Goal: Navigation & Orientation: Find specific page/section

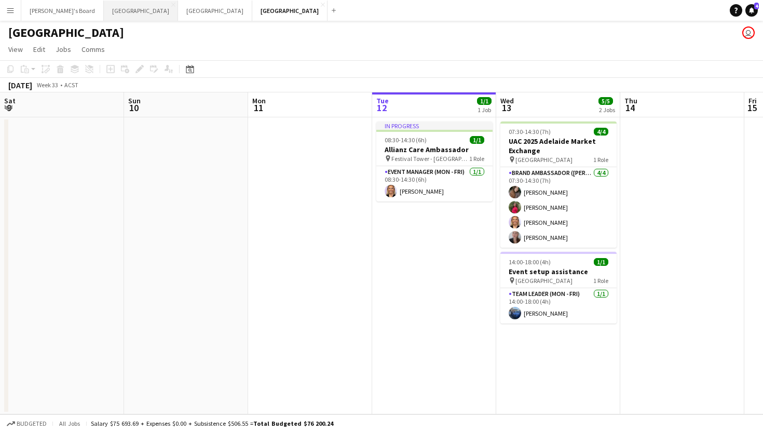
scroll to position [0, 248]
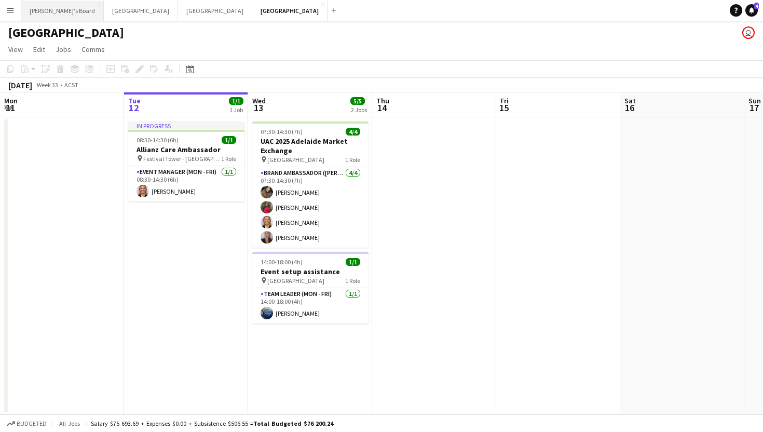
click at [62, 14] on button "Tennille's Board Close" at bounding box center [62, 11] width 83 height 20
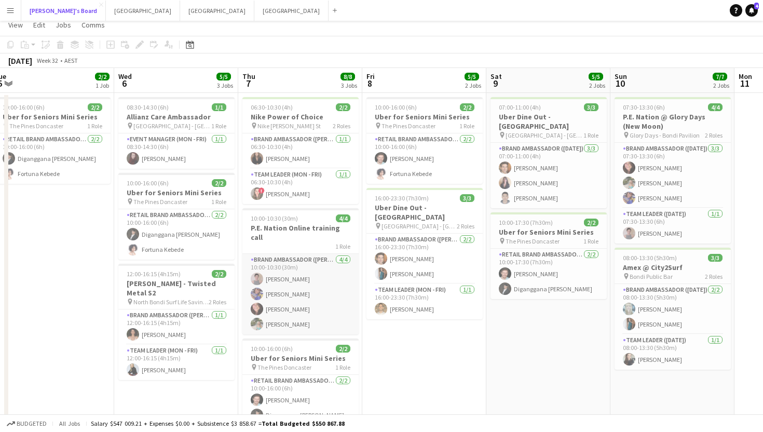
scroll to position [26, 0]
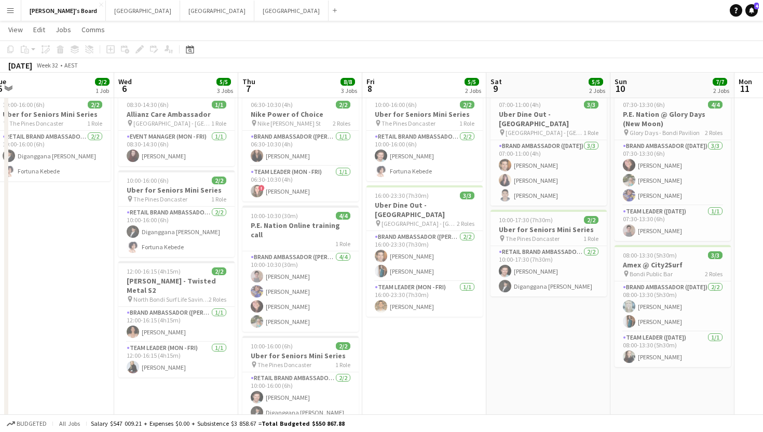
click at [73, 225] on app-date-cell "10:00-16:00 (6h) 2/2 Uber for Seniors Mini Series pin The Pines Doncaster 1 Rol…" at bounding box center [52, 272] width 124 height 365
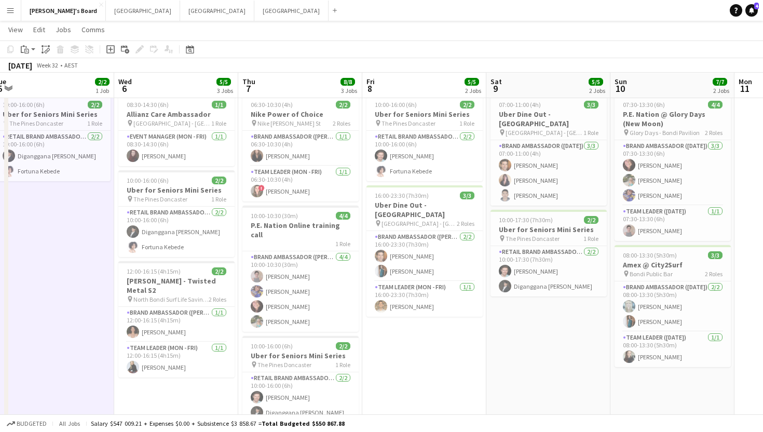
click at [431, 343] on app-date-cell "10:00-16:00 (6h) 2/2 Uber for Seniors Mini Series pin The Pines Doncaster 1 Rol…" at bounding box center [424, 272] width 124 height 365
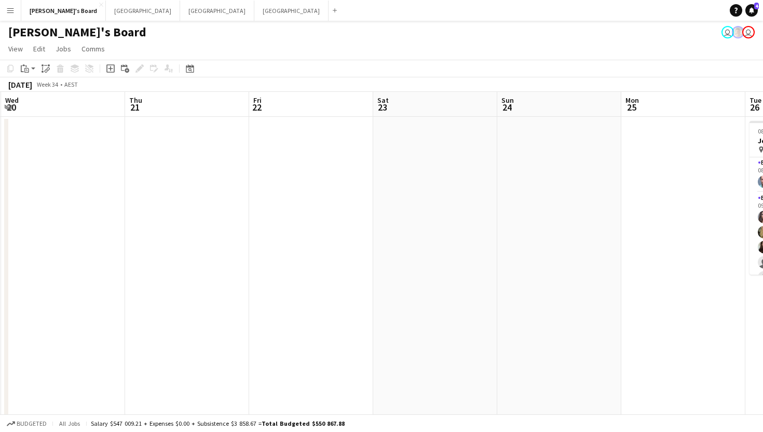
scroll to position [0, 244]
click at [333, 9] on app-icon "Add" at bounding box center [335, 10] width 4 height 4
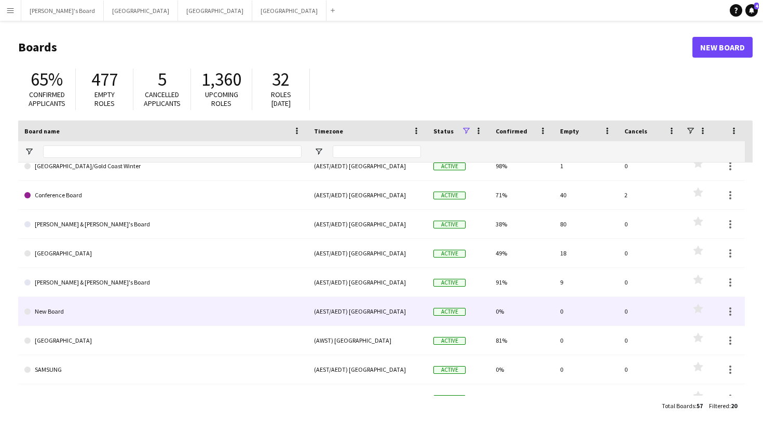
scroll to position [70, 0]
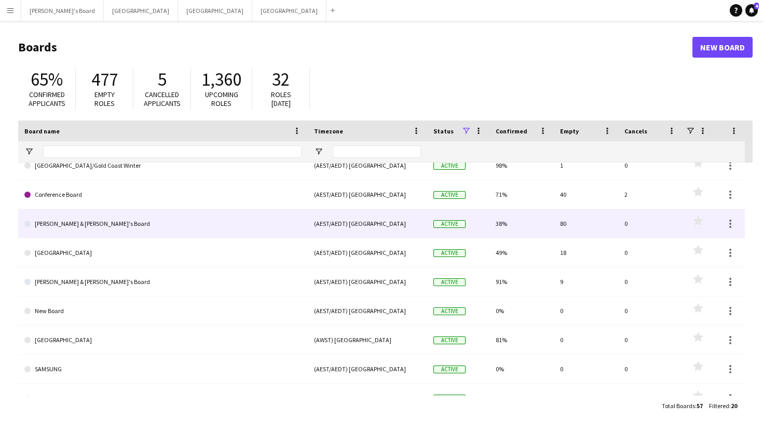
click at [72, 230] on link "[PERSON_NAME] & [PERSON_NAME]'s Board" at bounding box center [162, 223] width 277 height 29
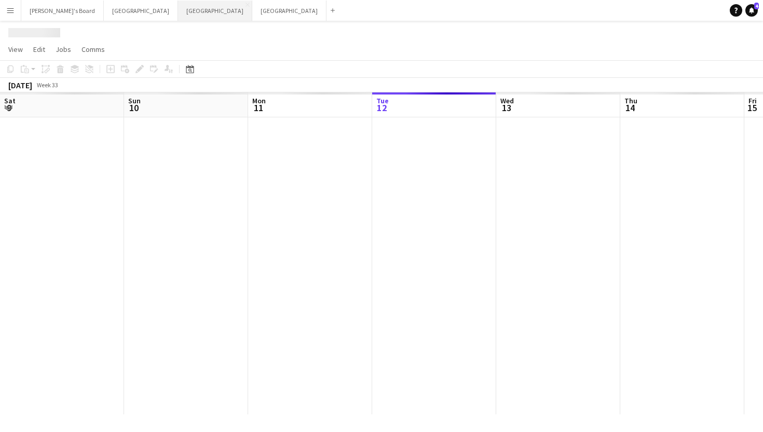
scroll to position [0, 248]
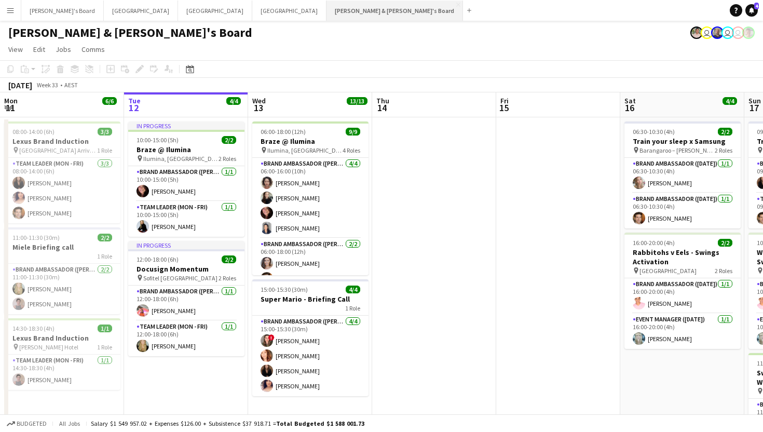
click at [327, 15] on button "[PERSON_NAME] & [PERSON_NAME]'s Board Close" at bounding box center [395, 11] width 137 height 20
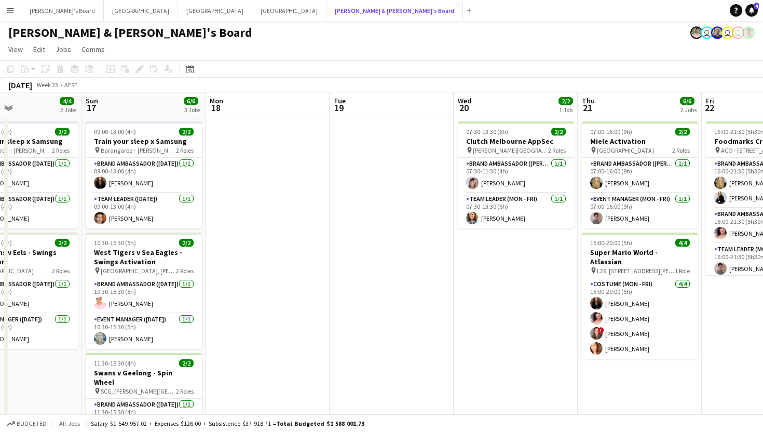
scroll to position [0, 292]
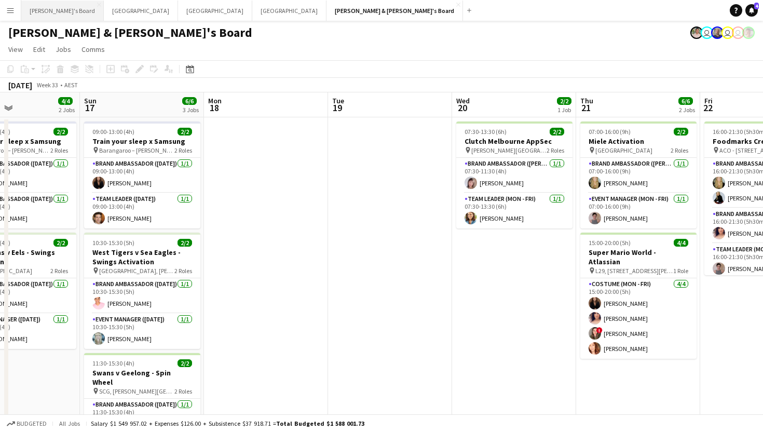
click at [46, 14] on button "Tennille's Board Close" at bounding box center [62, 11] width 83 height 20
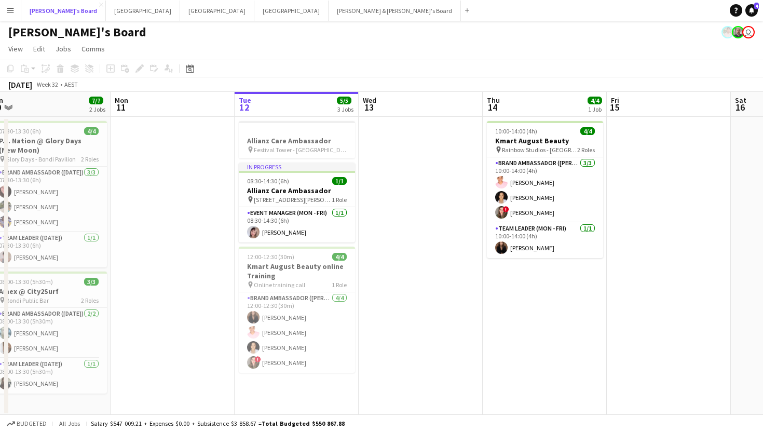
scroll to position [0, 260]
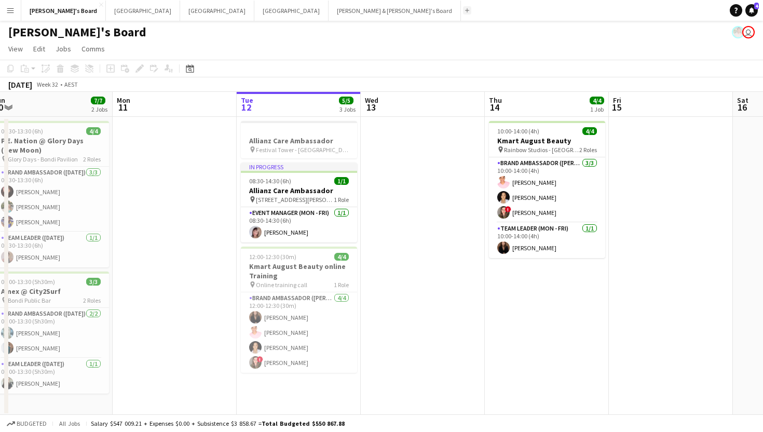
click at [465, 12] on app-icon "Add" at bounding box center [467, 10] width 4 height 4
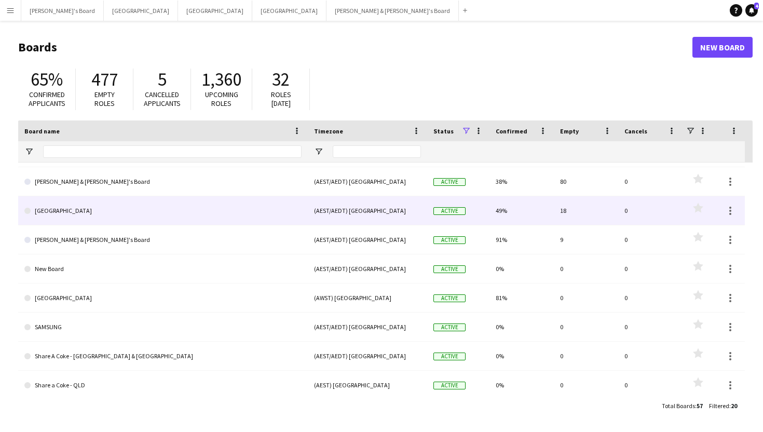
scroll to position [123, 0]
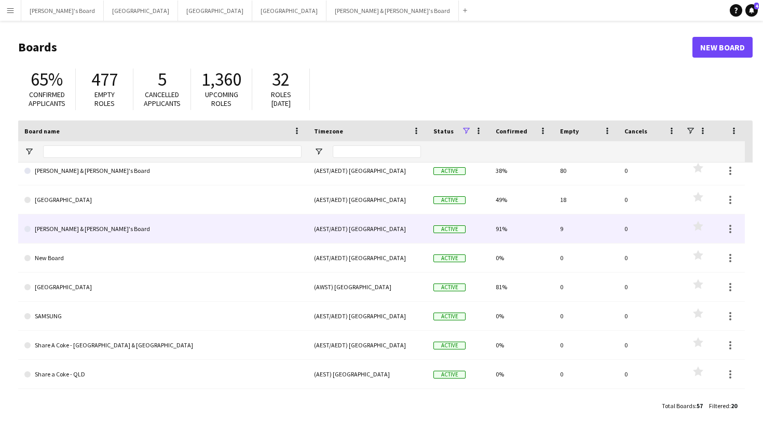
click at [83, 222] on link "[PERSON_NAME] & [PERSON_NAME]'s Board" at bounding box center [162, 228] width 277 height 29
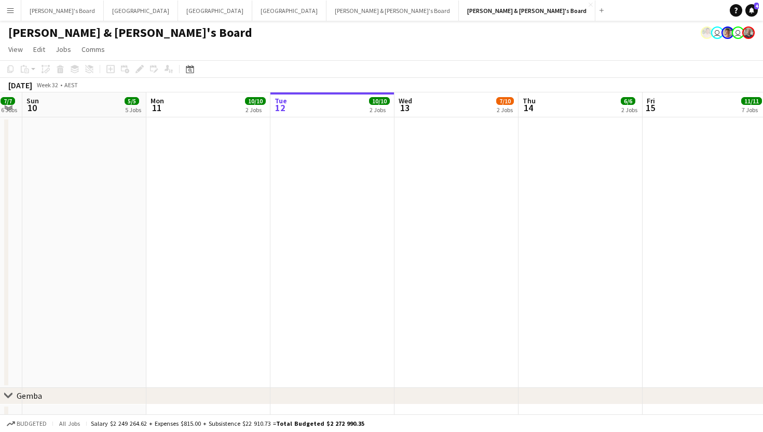
scroll to position [0, 233]
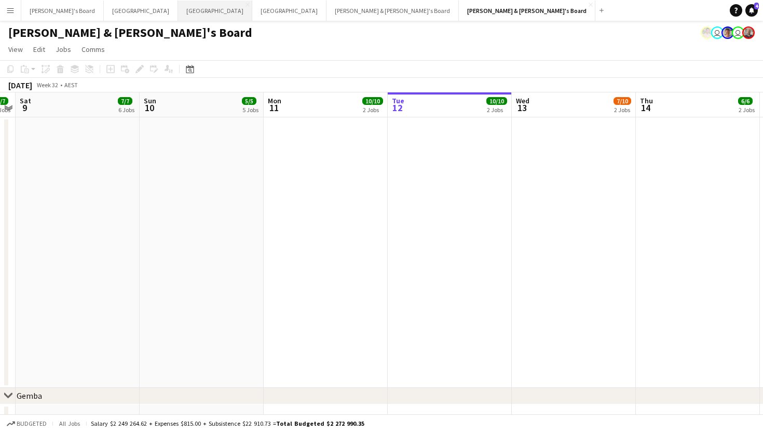
click at [178, 12] on button "Sydney Close" at bounding box center [215, 11] width 74 height 20
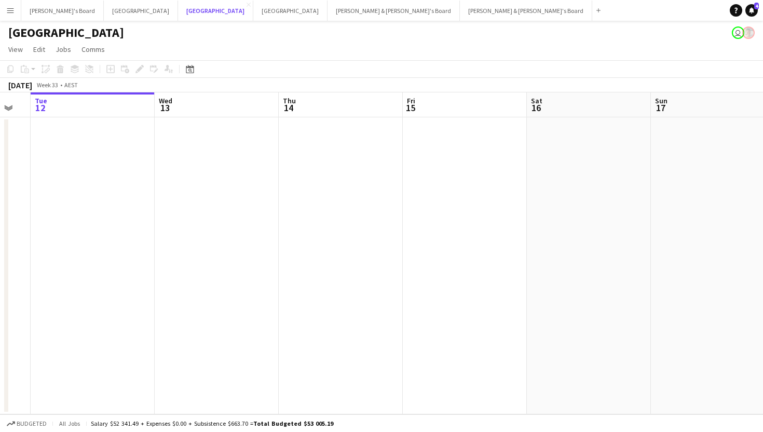
scroll to position [0, 358]
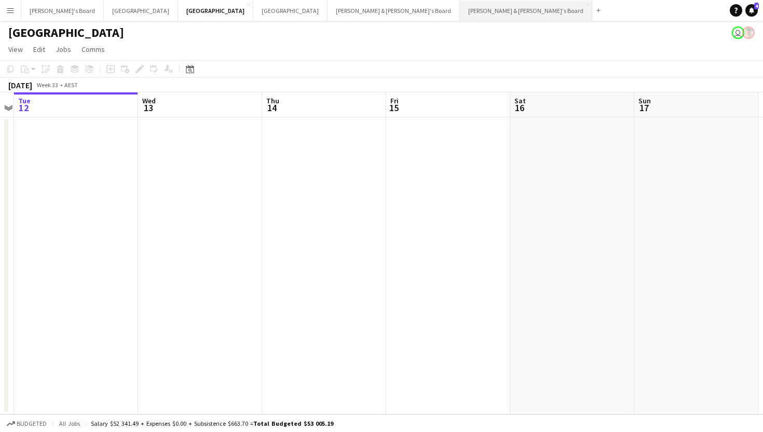
click at [460, 14] on button "[PERSON_NAME] & [PERSON_NAME]'s Board Close" at bounding box center [526, 11] width 132 height 20
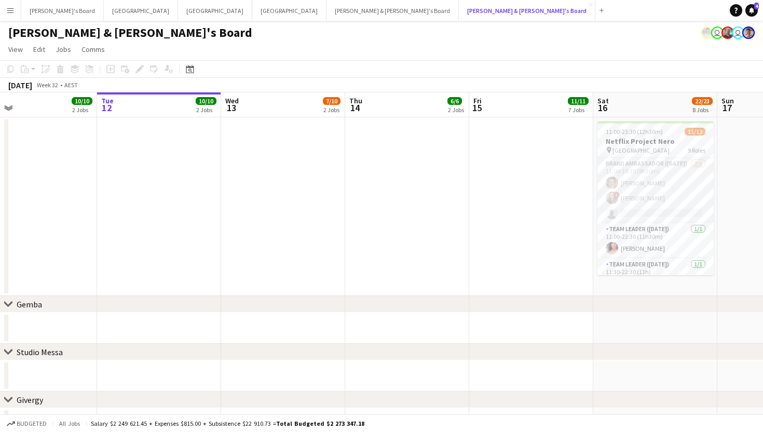
scroll to position [0, 212]
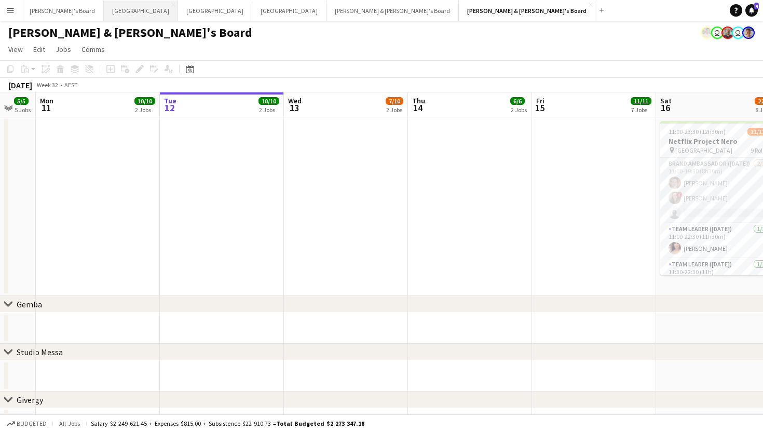
click at [104, 16] on button "Melbourne Close" at bounding box center [141, 11] width 74 height 20
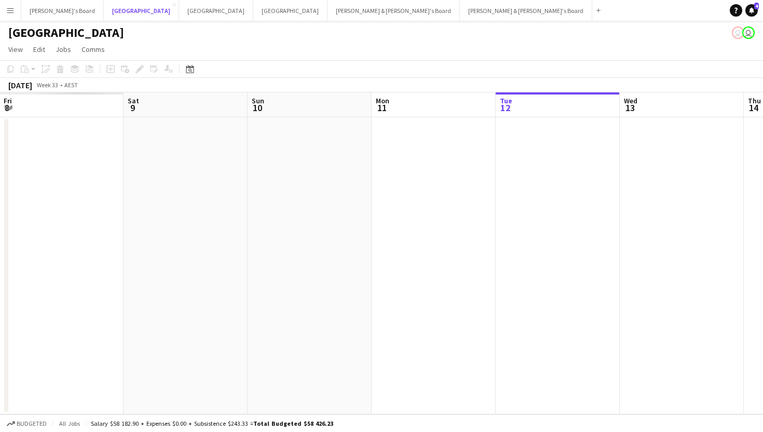
scroll to position [0, 323]
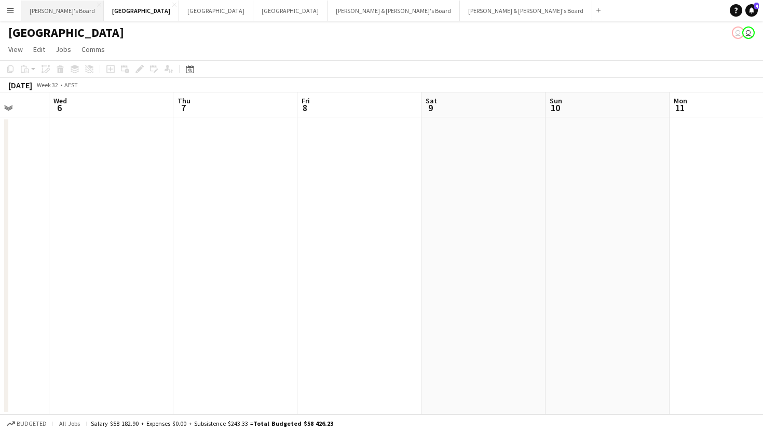
click at [37, 15] on button "Tennille's Board Close" at bounding box center [62, 11] width 83 height 20
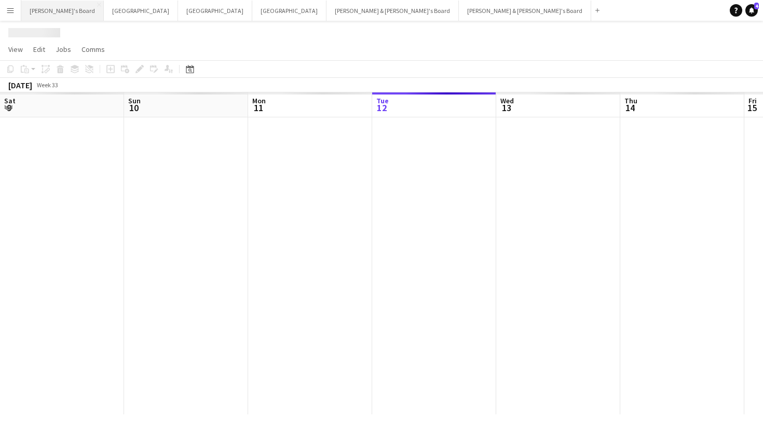
scroll to position [0, 248]
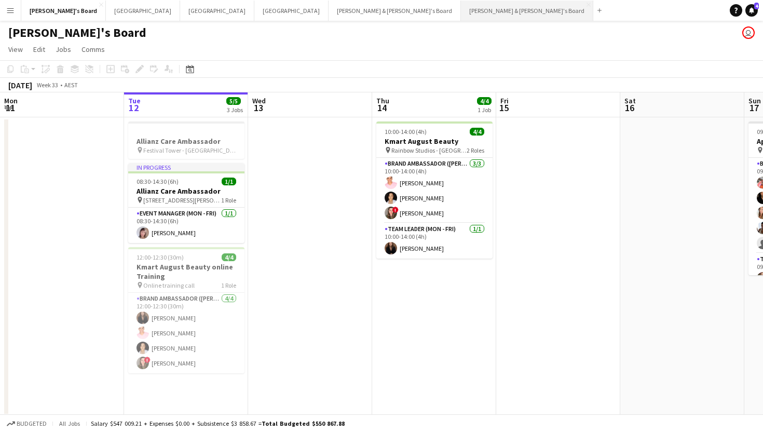
click at [461, 8] on button "[PERSON_NAME] & [PERSON_NAME]'s Board Close" at bounding box center [527, 11] width 132 height 20
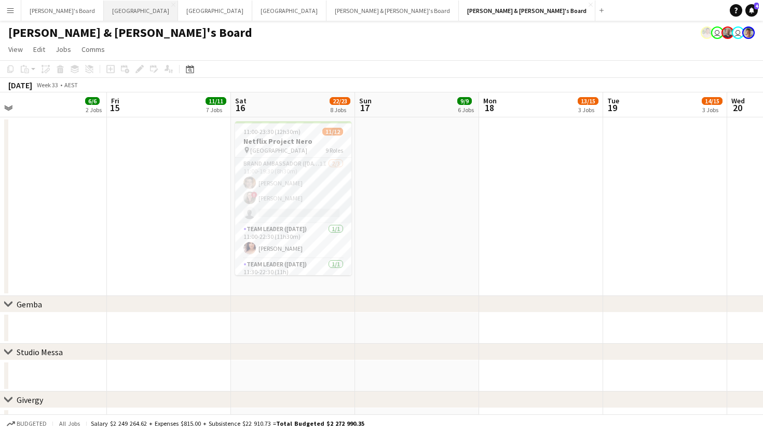
click at [104, 10] on button "Melbourne Close" at bounding box center [141, 11] width 74 height 20
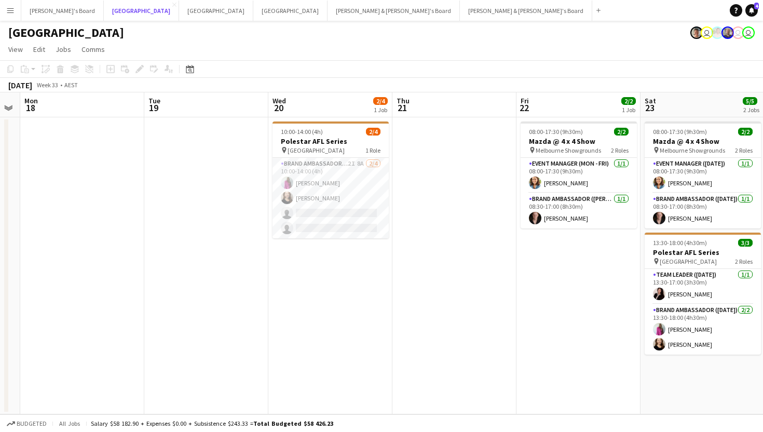
scroll to position [0, 223]
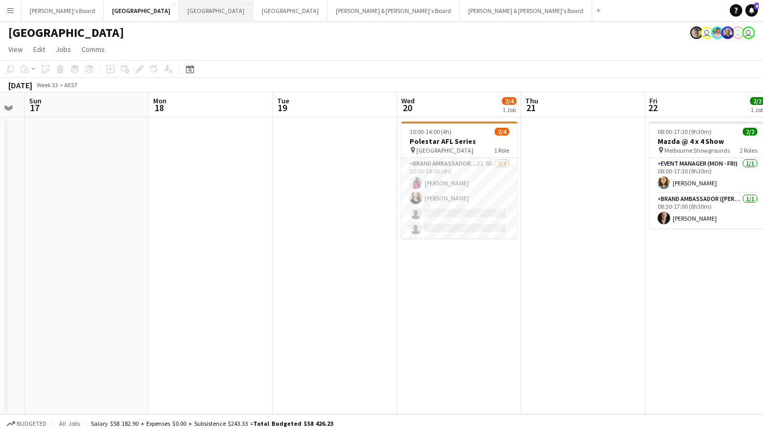
click at [179, 9] on button "Sydney Close" at bounding box center [216, 11] width 74 height 20
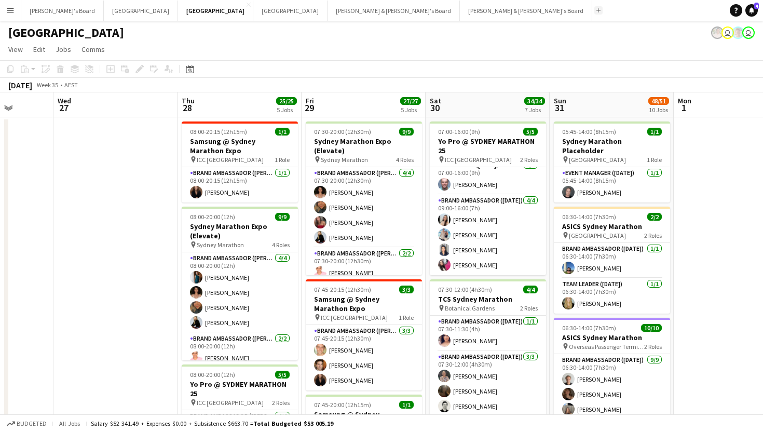
click at [597, 11] on app-icon "Add" at bounding box center [599, 10] width 4 height 4
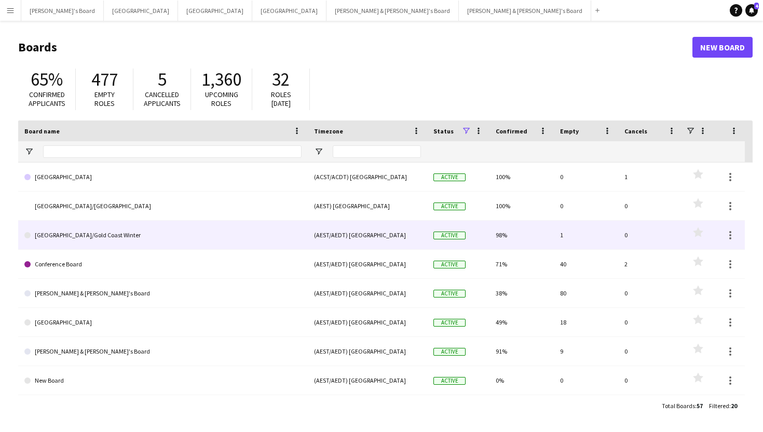
click at [101, 234] on link "[GEOGRAPHIC_DATA]/Gold Coast Winter" at bounding box center [162, 235] width 277 height 29
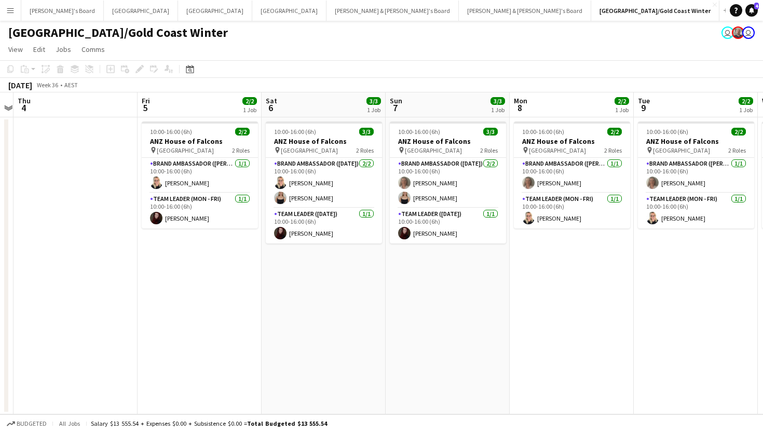
scroll to position [0, 237]
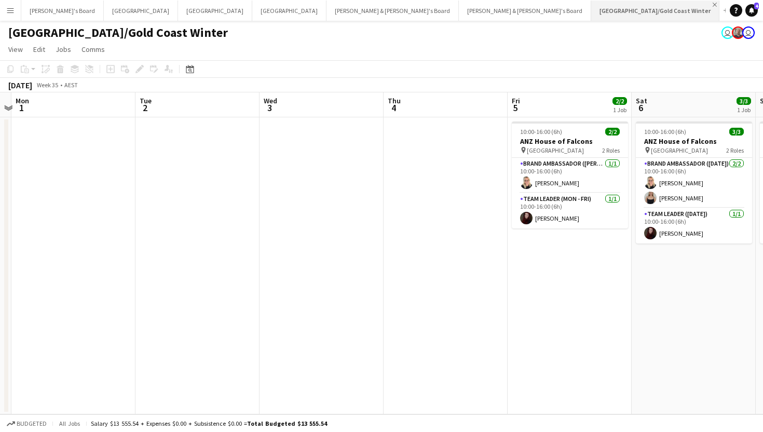
click at [713, 3] on app-icon "Close" at bounding box center [715, 5] width 4 height 4
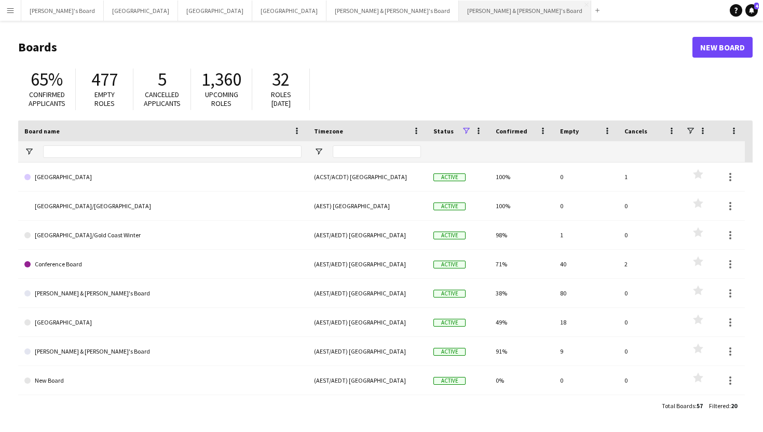
click at [459, 5] on button "[PERSON_NAME] & [PERSON_NAME]'s Board Close" at bounding box center [525, 11] width 132 height 20
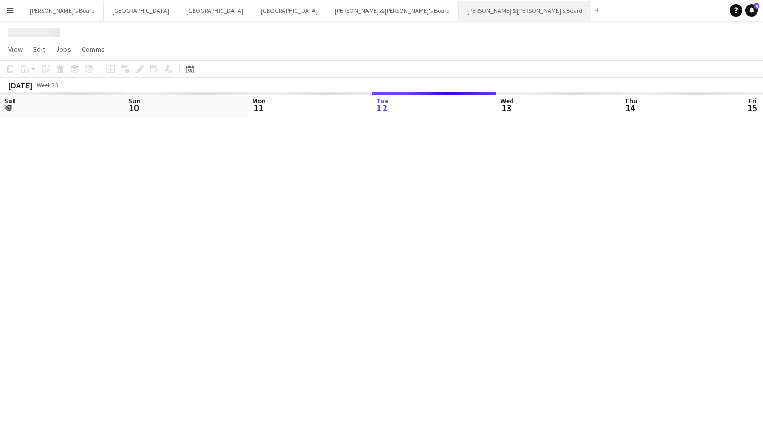
scroll to position [0, 248]
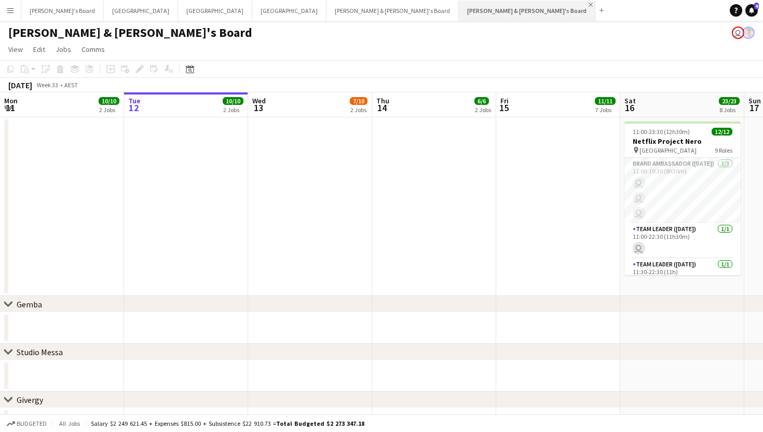
click at [589, 5] on app-icon "Close" at bounding box center [591, 5] width 4 height 4
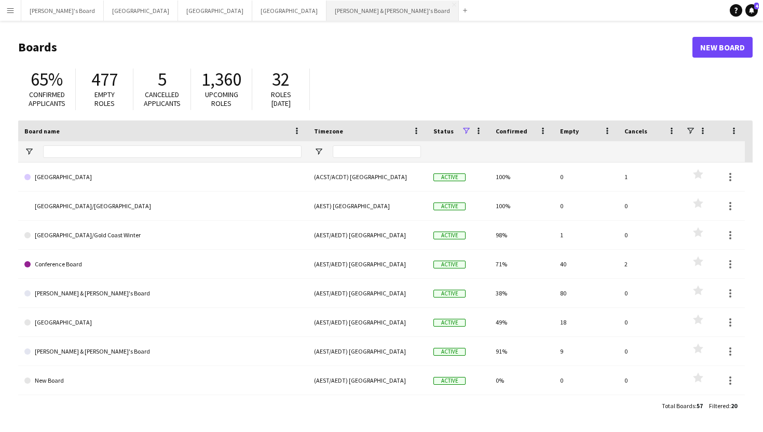
click at [327, 5] on button "[PERSON_NAME] & [PERSON_NAME]'s Board Close" at bounding box center [393, 11] width 132 height 20
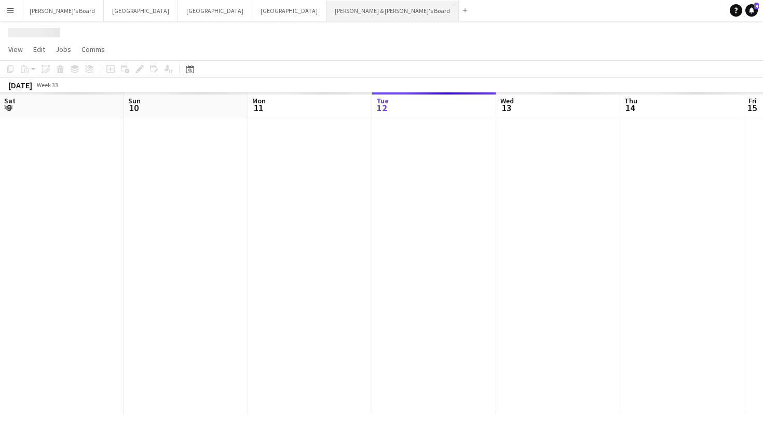
scroll to position [0, 248]
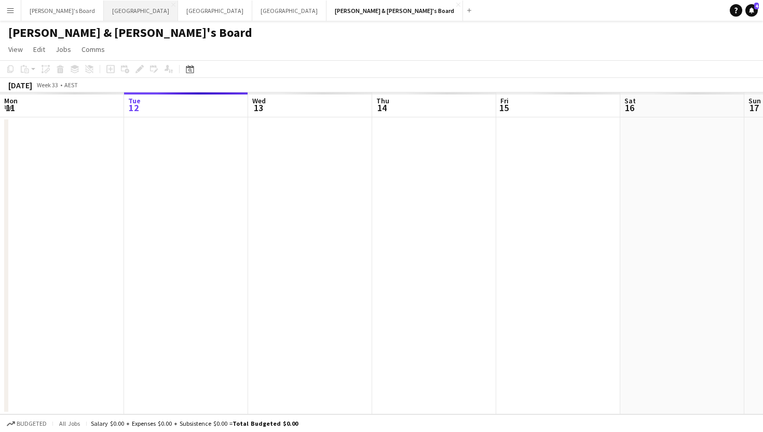
click at [107, 13] on button "Melbourne Close" at bounding box center [141, 11] width 74 height 20
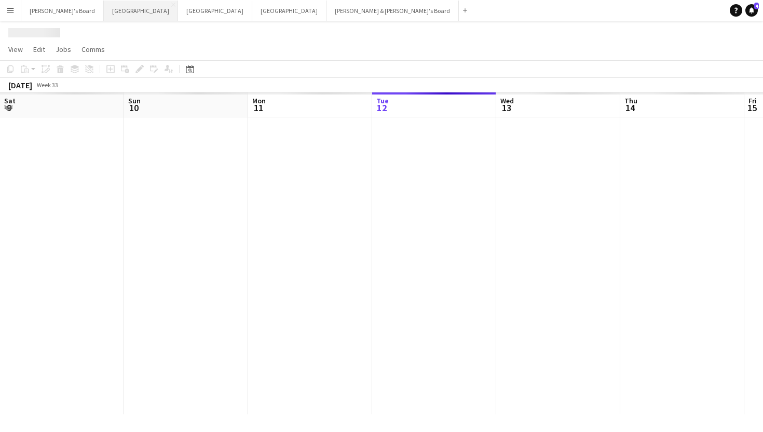
scroll to position [0, 248]
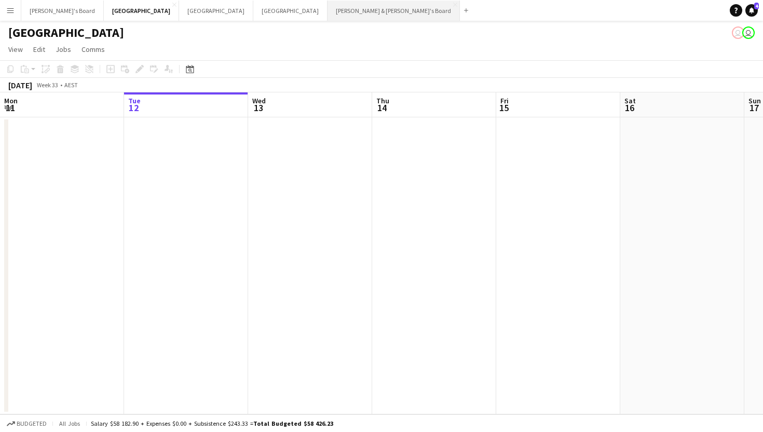
click at [328, 17] on button "[PERSON_NAME] & [PERSON_NAME]'s Board Close" at bounding box center [394, 11] width 132 height 20
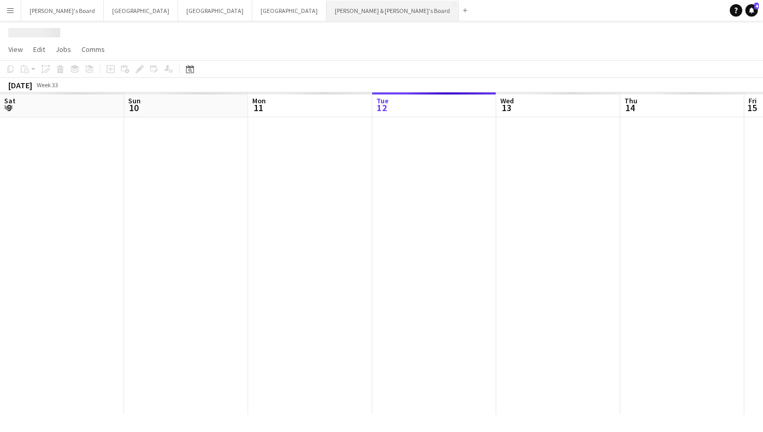
scroll to position [0, 248]
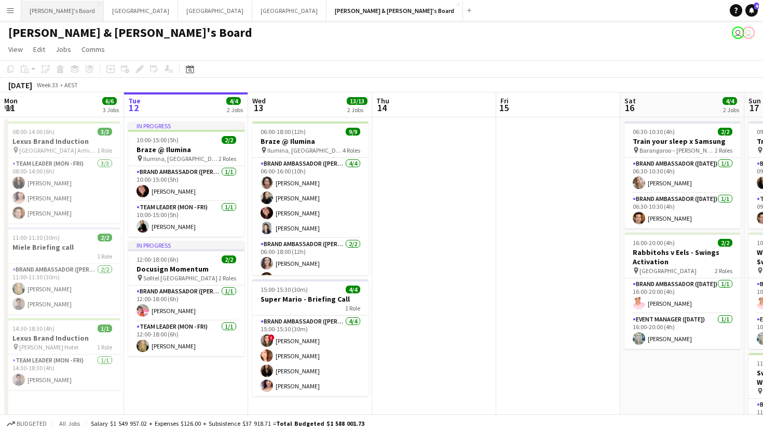
click at [44, 7] on button "Tennille's Board Close" at bounding box center [62, 11] width 83 height 20
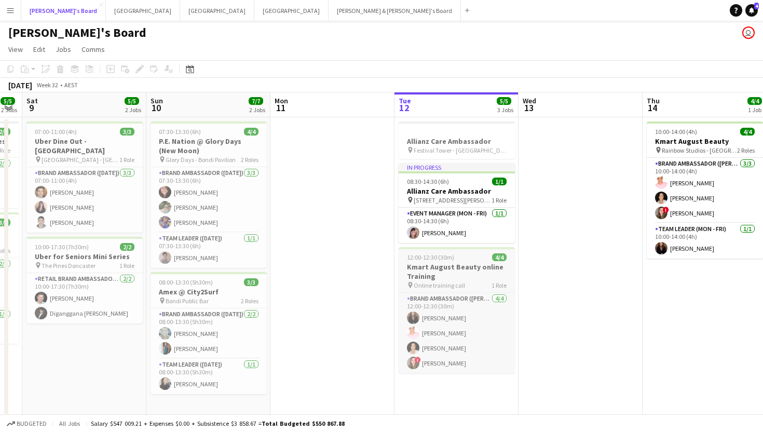
scroll to position [0, 209]
